Goal: Communication & Community: Answer question/provide support

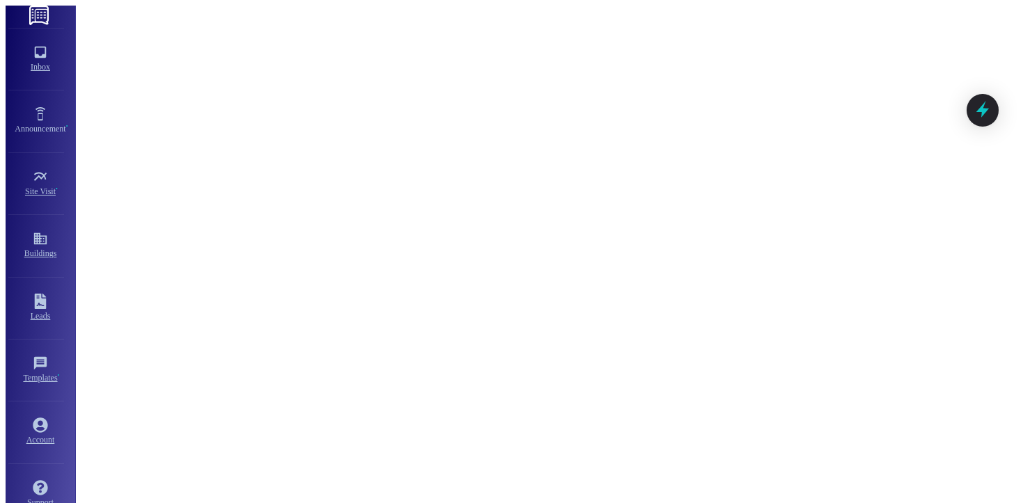
scroll to position [55, 0]
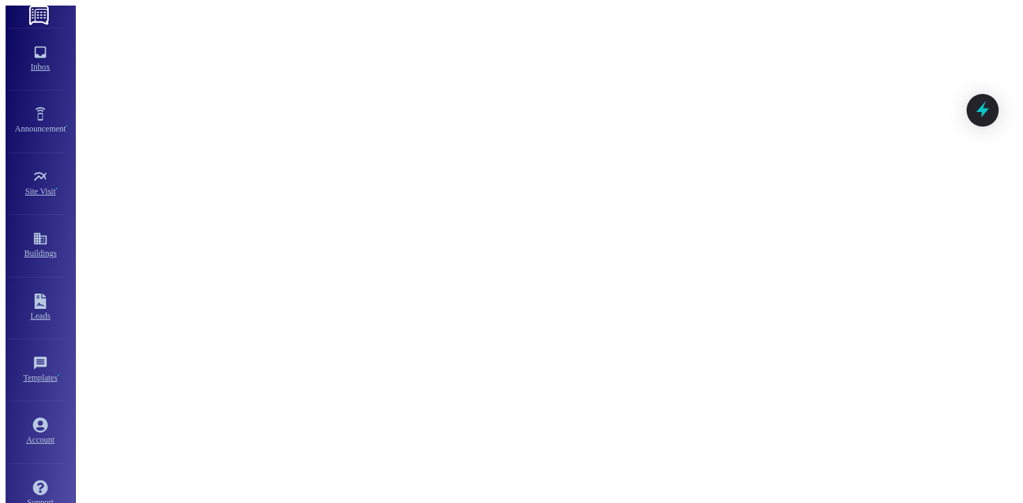
drag, startPoint x: 420, startPoint y: 333, endPoint x: 398, endPoint y: 331, distance: 21.7
